Goal: Task Accomplishment & Management: Manage account settings

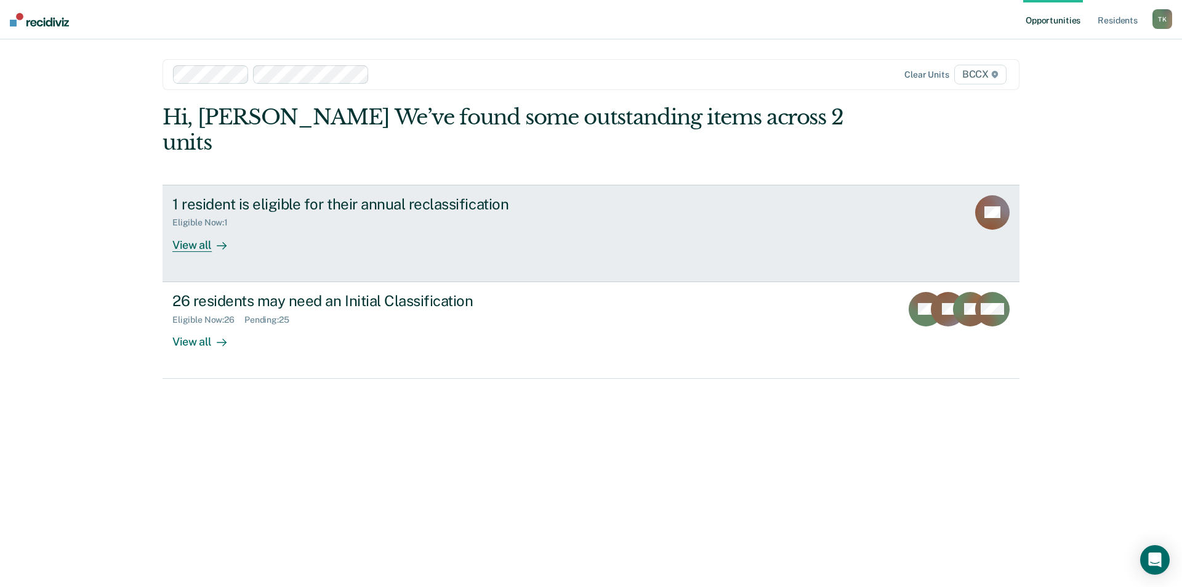
click at [366, 211] on div "1 resident is eligible for their annual reclassification Eligible Now : 1 View …" at bounding box center [403, 223] width 462 height 57
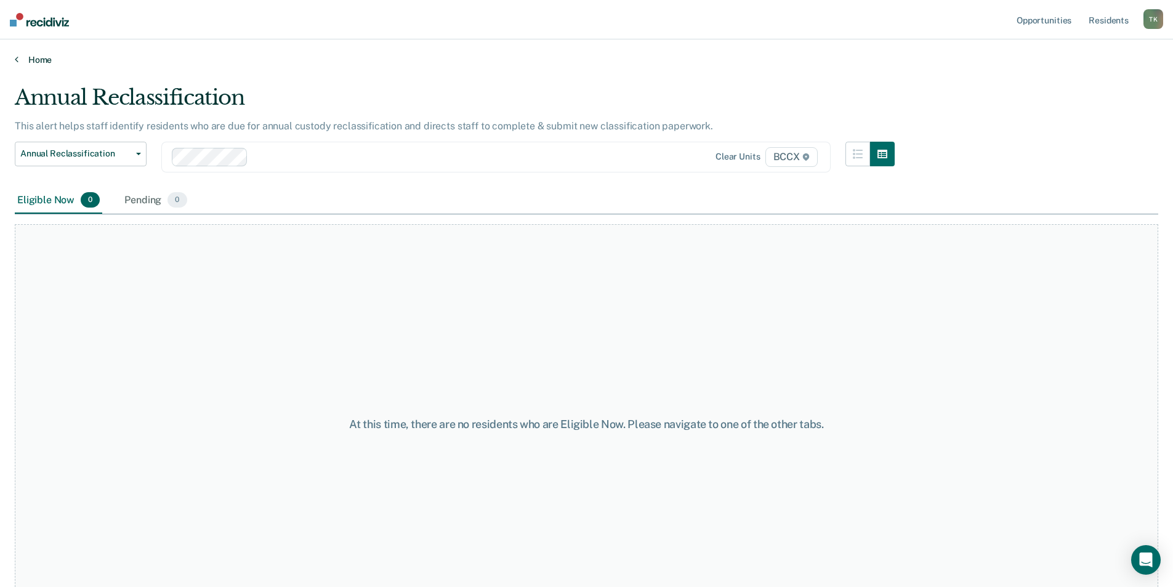
click at [33, 58] on link "Home" at bounding box center [586, 59] width 1143 height 11
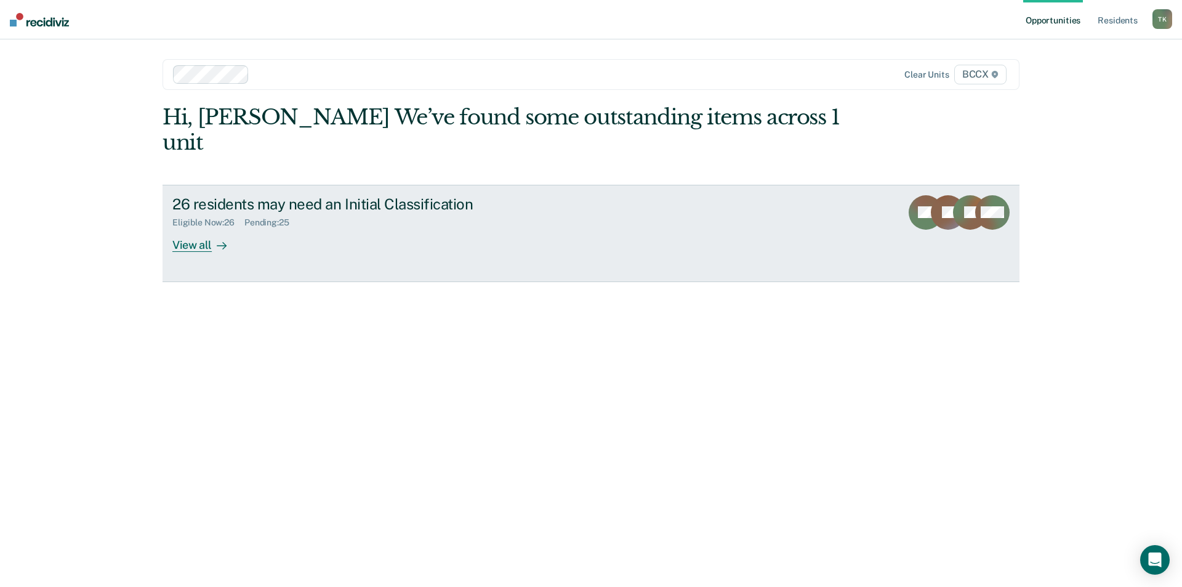
click at [280, 217] on div "Pending : 25" at bounding box center [271, 222] width 55 height 10
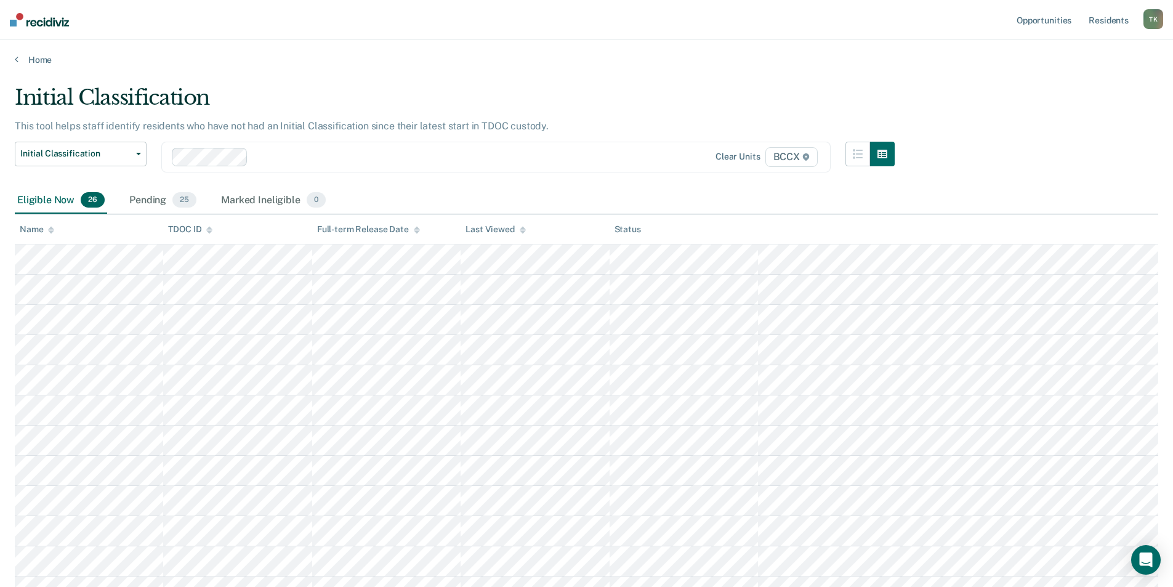
click at [740, 23] on nav "Opportunities Resident s [PERSON_NAME] Profile How it works Log Out" at bounding box center [586, 19] width 1173 height 39
